Goal: Contribute content

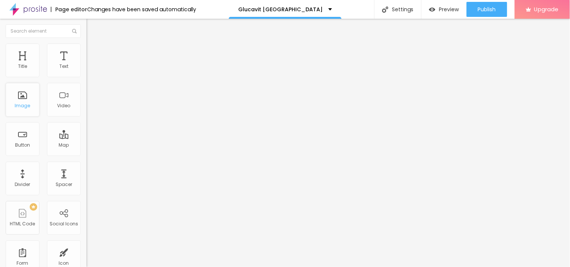
click at [23, 110] on div "Image" at bounding box center [23, 100] width 34 height 34
click at [86, 65] on span "Add image" at bounding box center [101, 61] width 31 height 6
drag, startPoint x: 56, startPoint y: 107, endPoint x: 207, endPoint y: 144, distance: 156.0
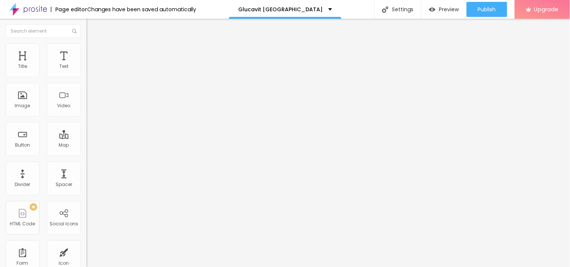
click at [86, 154] on input "https://" at bounding box center [131, 151] width 90 height 8
paste input "[DOMAIN_NAME][URL][DOMAIN_NAME]"
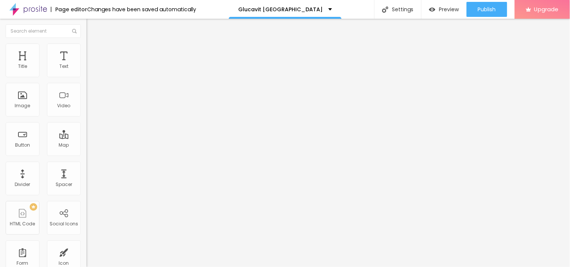
type input "[URL][DOMAIN_NAME][DOMAIN_NAME]"
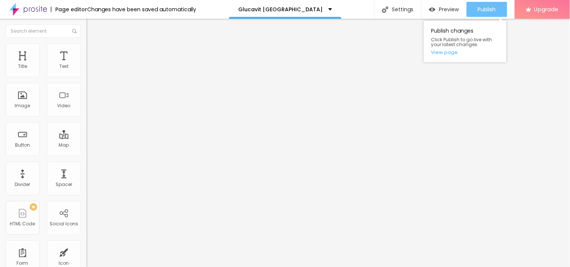
click at [484, 6] on span "Publish" at bounding box center [487, 9] width 18 height 6
